Goal: Transaction & Acquisition: Purchase product/service

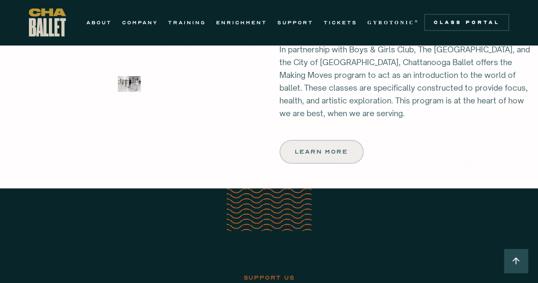
scroll to position [1073, 0]
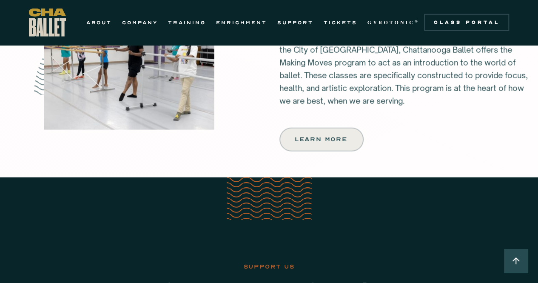
click at [294, 24] on link "SUPPORT" at bounding box center [295, 22] width 36 height 10
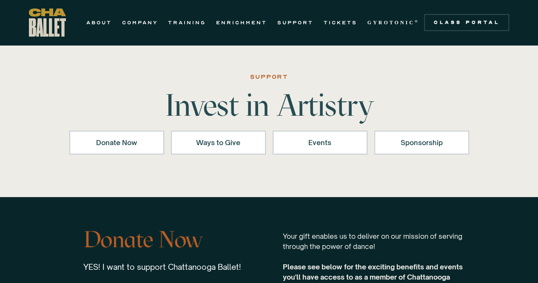
click at [339, 25] on link "TICKETS" at bounding box center [341, 22] width 34 height 10
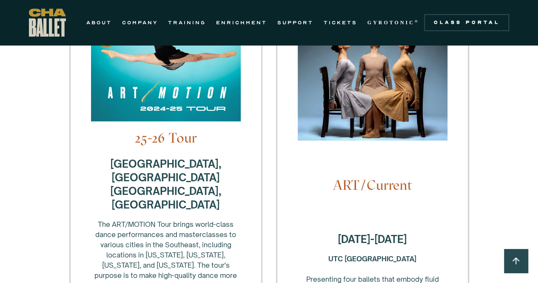
scroll to position [256, 0]
